Goal: Task Accomplishment & Management: Manage account settings

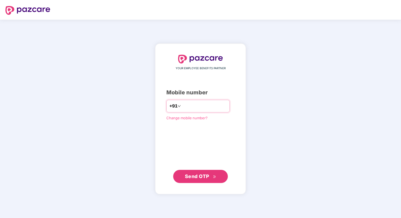
paste input "**********"
type input "**********"
click at [209, 175] on span "Send OTP" at bounding box center [197, 176] width 24 height 6
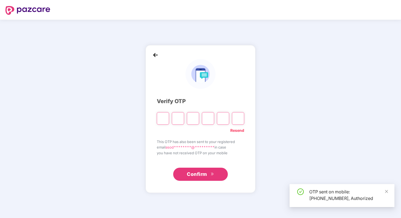
type input "*"
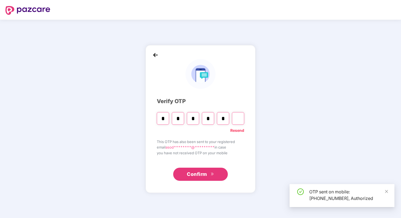
type input "*"
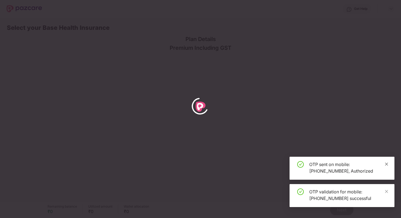
click at [387, 163] on icon "close" at bounding box center [386, 163] width 3 height 3
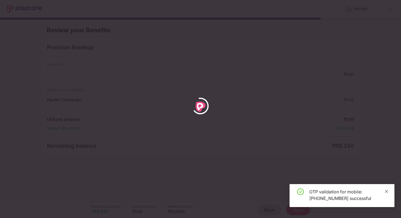
click at [388, 191] on icon "close" at bounding box center [387, 191] width 4 height 4
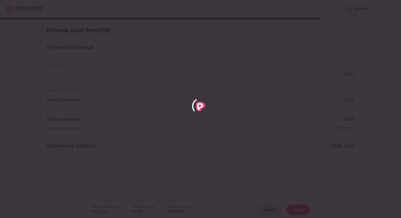
click at [268, 207] on div at bounding box center [200, 109] width 401 height 218
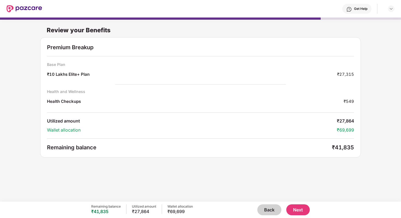
click at [268, 207] on button "Back" at bounding box center [269, 209] width 24 height 11
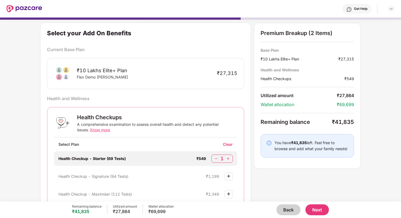
click at [283, 209] on button "Back" at bounding box center [288, 209] width 24 height 11
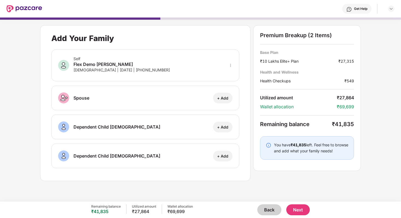
click at [265, 203] on div "Remaining balance ₹41,835 Utilized amount ₹27,864 Wallet allocation ₹69,699 Bac…" at bounding box center [200, 209] width 219 height 16
click at [265, 208] on button "Back" at bounding box center [269, 209] width 24 height 11
